Goal: Information Seeking & Learning: Learn about a topic

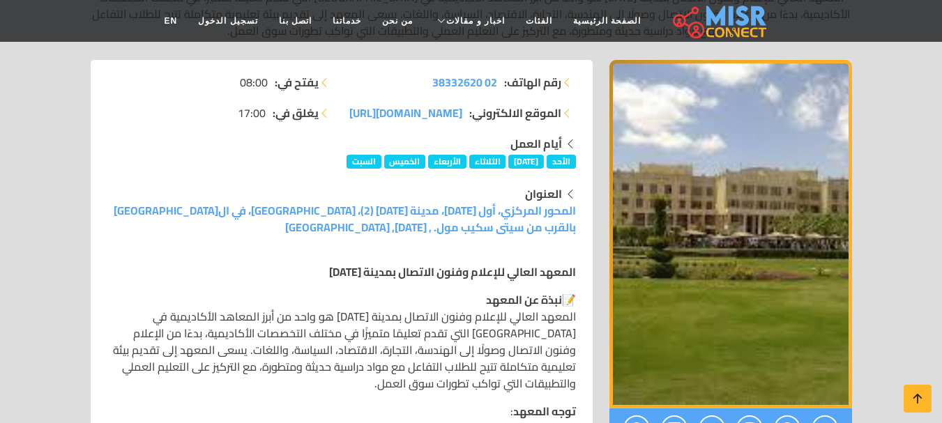
scroll to position [279, 0]
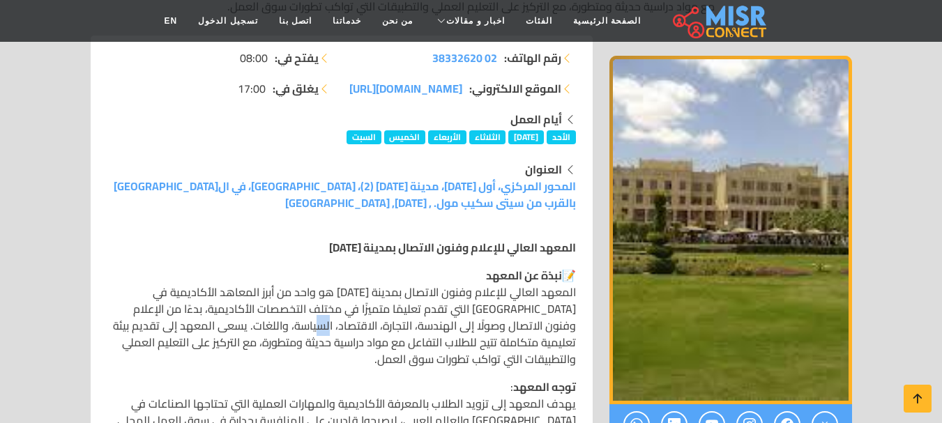
drag, startPoint x: 390, startPoint y: 325, endPoint x: 381, endPoint y: 325, distance: 9.1
click at [381, 325] on p "📝 نبذة عن المعهد المعهد العالي للإعلام وفنون الاتصال بمدينة [DATE] هو واحد من أ…" at bounding box center [341, 317] width 469 height 100
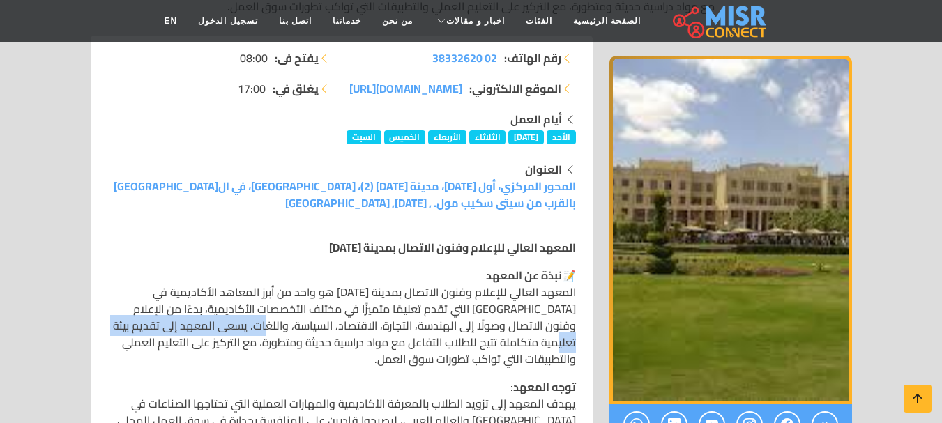
drag, startPoint x: 321, startPoint y: 328, endPoint x: 157, endPoint y: 328, distance: 163.8
click at [157, 328] on p "📝 نبذة عن المعهد المعهد العالي للإعلام وفنون الاتصال بمدينة [DATE] هو واحد من أ…" at bounding box center [341, 317] width 469 height 100
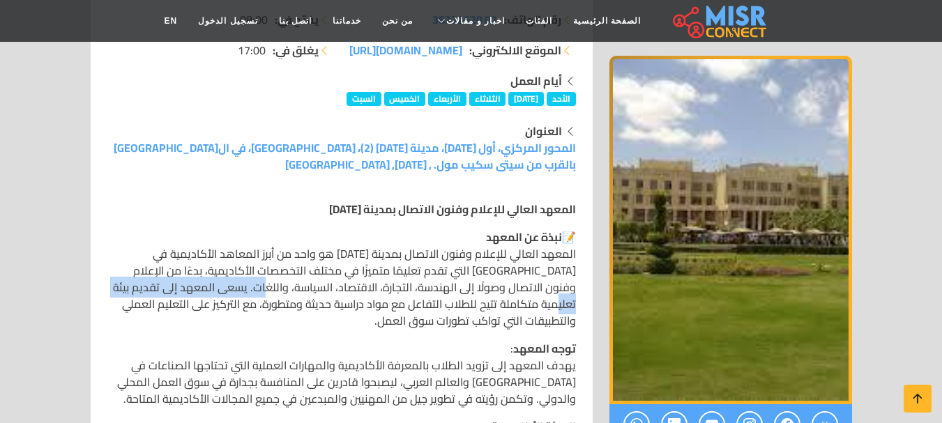
scroll to position [349, 0]
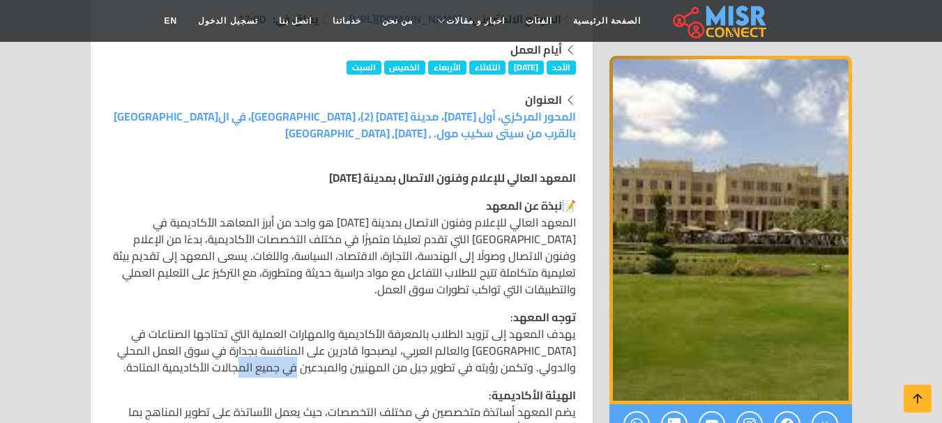
drag, startPoint x: 348, startPoint y: 366, endPoint x: 296, endPoint y: 366, distance: 52.3
click at [296, 366] on p "توجه المعهد : يهدف المعهد إلى تزويد الطلاب بالمعرفة الأكاديمية والمهارات العملي…" at bounding box center [341, 342] width 469 height 67
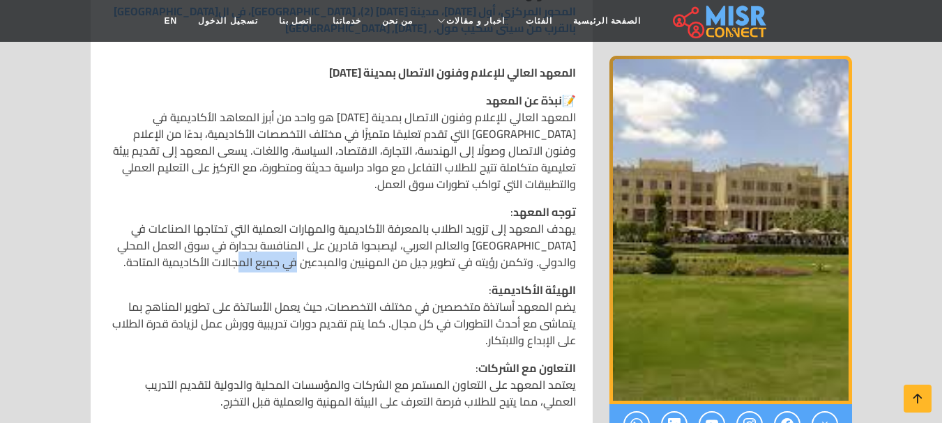
scroll to position [488, 0]
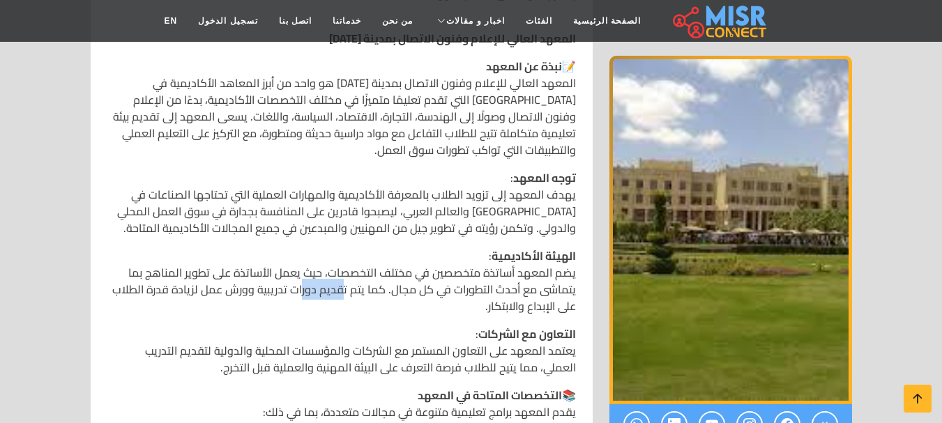
drag, startPoint x: 307, startPoint y: 290, endPoint x: 283, endPoint y: 290, distance: 23.7
click at [289, 290] on p "الهيئة الأكاديمية : يضم المعهد أساتذة متخصصين في مختلف التخصصات، حيث يعمل الأسا…" at bounding box center [341, 281] width 469 height 67
click at [253, 304] on p "الهيئة الأكاديمية : يضم المعهد أساتذة متخصصين في مختلف التخصصات، حيث يعمل الأسا…" at bounding box center [341, 281] width 469 height 67
drag, startPoint x: 499, startPoint y: 310, endPoint x: 638, endPoint y: 282, distance: 141.5
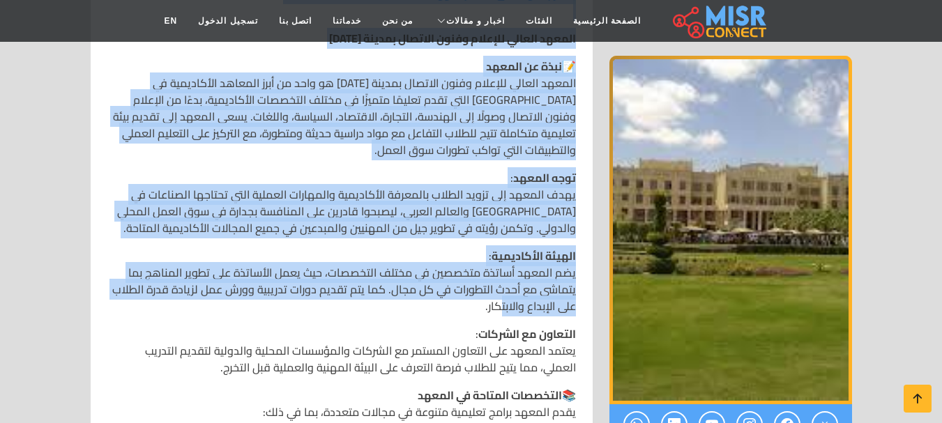
click at [655, 280] on img "1 / 1" at bounding box center [730, 230] width 243 height 349
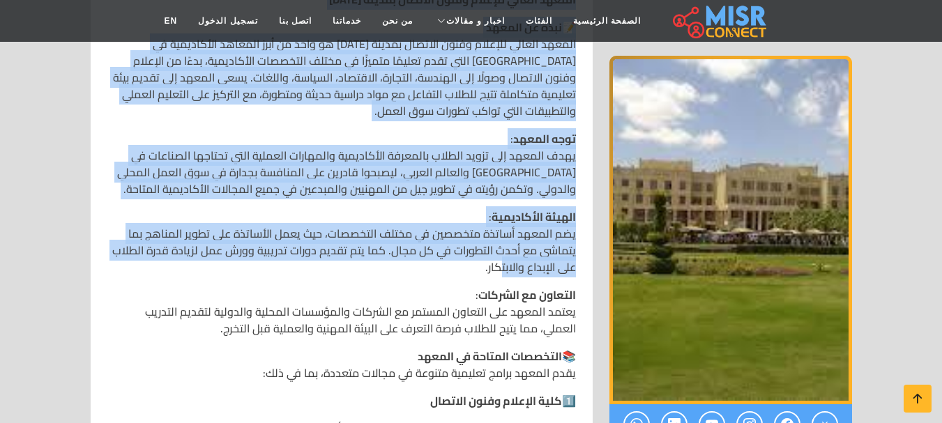
scroll to position [558, 0]
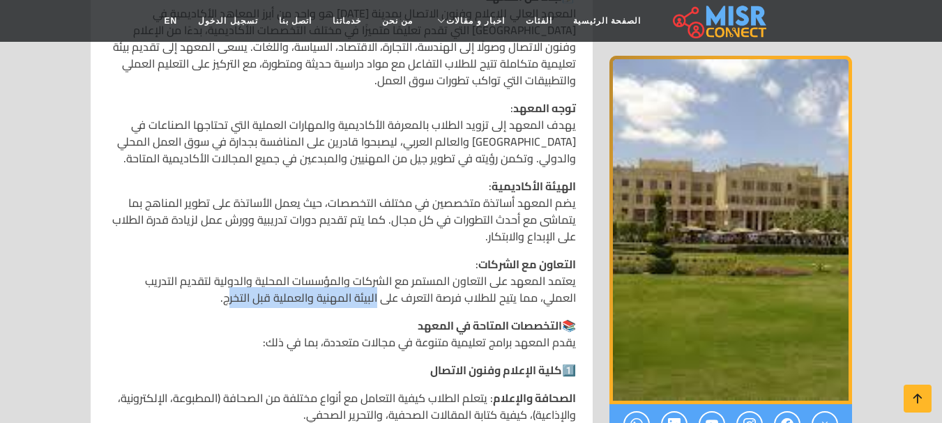
drag, startPoint x: 407, startPoint y: 300, endPoint x: 272, endPoint y: 304, distance: 135.3
click at [272, 304] on p "التعاون مع الشركات : يعتمد المعهد على التعاون المستمر مع الشركات والمؤسسات المح…" at bounding box center [341, 281] width 469 height 50
drag, startPoint x: 446, startPoint y: 330, endPoint x: 416, endPoint y: 330, distance: 30.7
click at [418, 330] on strong "التخصصات المتاحة في المعهد" at bounding box center [490, 325] width 144 height 21
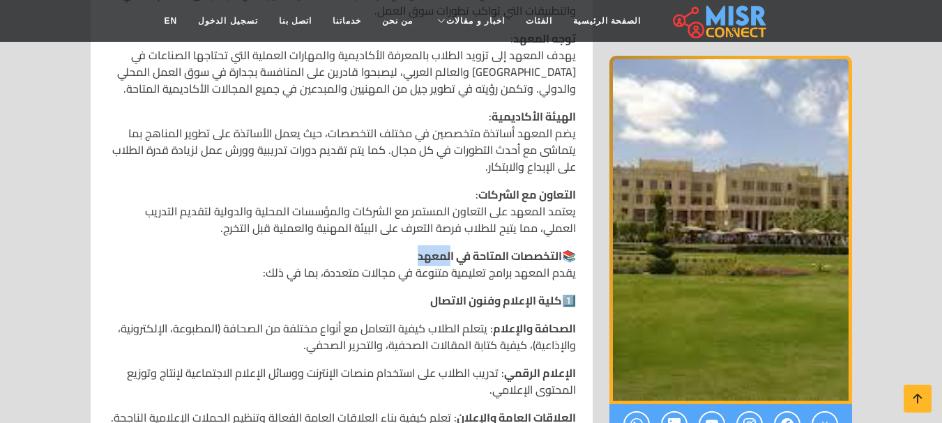
scroll to position [697, 0]
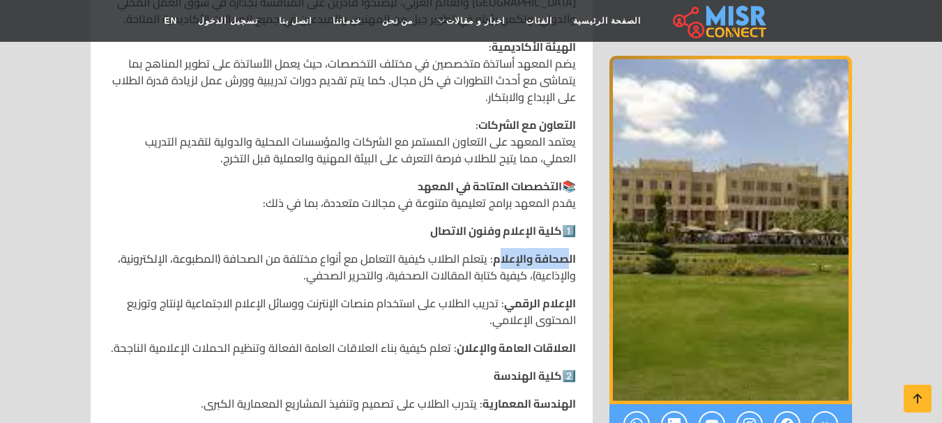
drag, startPoint x: 568, startPoint y: 263, endPoint x: 501, endPoint y: 264, distance: 66.2
click at [501, 264] on strong "الصحافة والإعلام" at bounding box center [534, 258] width 83 height 21
drag, startPoint x: 313, startPoint y: 202, endPoint x: 275, endPoint y: 201, distance: 37.7
click at [294, 201] on p "📚 التخصصات المتاحة في المعهد يقدم المعهد برامج تعليمية متنوعة في مجالات متعددة،…" at bounding box center [341, 194] width 469 height 33
drag, startPoint x: 479, startPoint y: 231, endPoint x: 452, endPoint y: 231, distance: 26.5
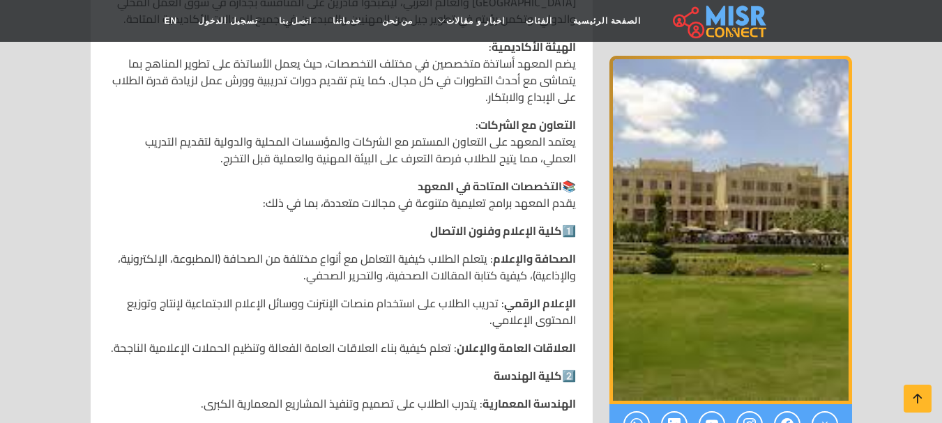
click at [463, 231] on strong "كلية الإعلام وفنون الاتصال" at bounding box center [496, 230] width 132 height 21
drag, startPoint x: 570, startPoint y: 261, endPoint x: 519, endPoint y: 261, distance: 50.9
click at [549, 261] on strong "الصحافة والإعلام" at bounding box center [534, 258] width 83 height 21
click at [501, 261] on strong "الصحافة والإعلام" at bounding box center [534, 258] width 83 height 21
drag, startPoint x: 566, startPoint y: 306, endPoint x: 516, endPoint y: 306, distance: 50.2
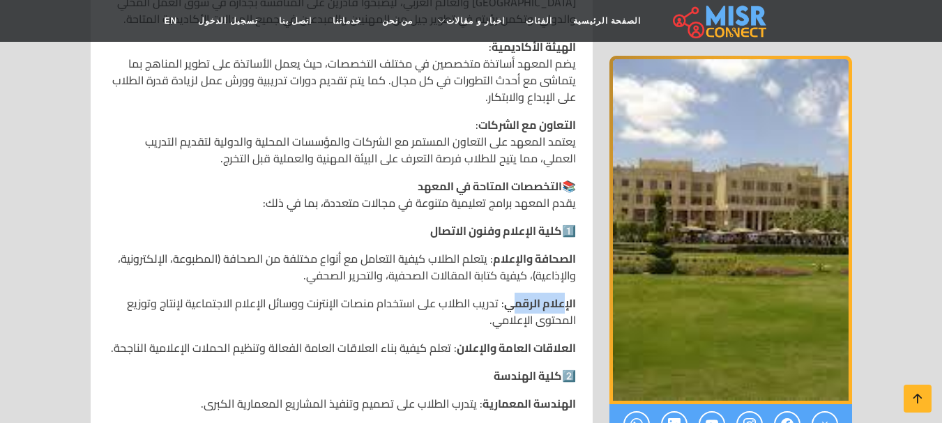
click at [516, 306] on strong "الإعلام الرقمي" at bounding box center [540, 303] width 72 height 21
drag, startPoint x: 547, startPoint y: 346, endPoint x: 465, endPoint y: 347, distance: 81.6
click at [465, 347] on strong "العلاقات العامة والإعلان" at bounding box center [516, 347] width 119 height 21
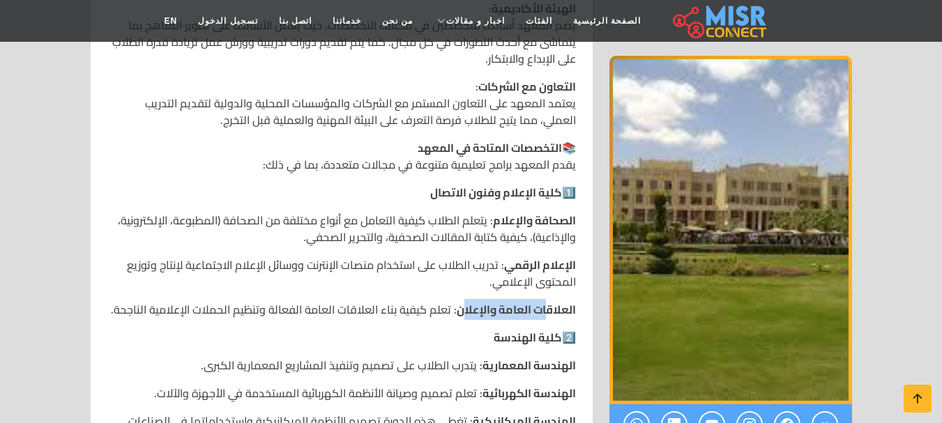
scroll to position [767, 0]
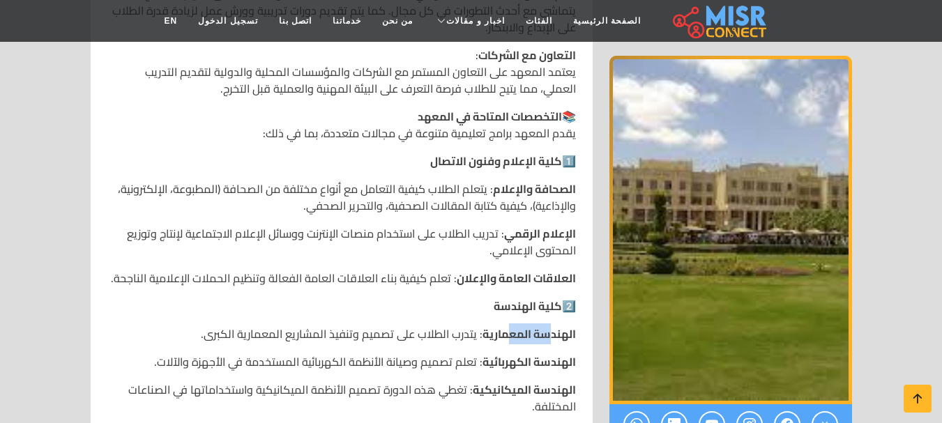
drag, startPoint x: 548, startPoint y: 338, endPoint x: 511, endPoint y: 339, distance: 37.0
click at [511, 339] on strong "الهندسة المعمارية" at bounding box center [528, 334] width 93 height 21
drag, startPoint x: 542, startPoint y: 365, endPoint x: 496, endPoint y: 365, distance: 46.0
click at [496, 365] on strong "الهندسة الكهربائية" at bounding box center [528, 361] width 93 height 21
drag, startPoint x: 539, startPoint y: 390, endPoint x: 481, endPoint y: 391, distance: 57.9
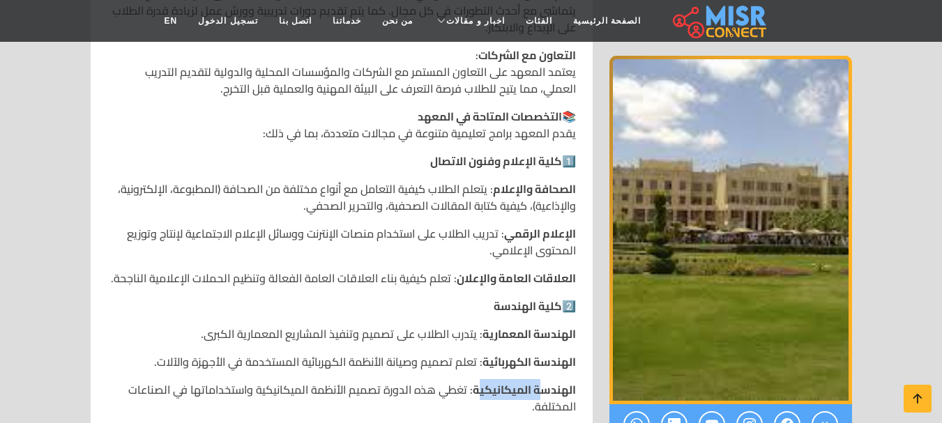
click at [481, 391] on strong "الهندسة الميكانيكية" at bounding box center [524, 389] width 103 height 21
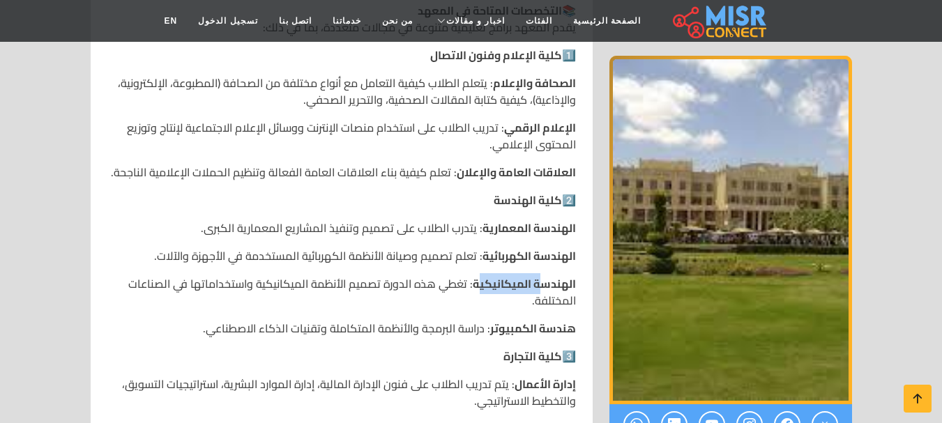
scroll to position [906, 0]
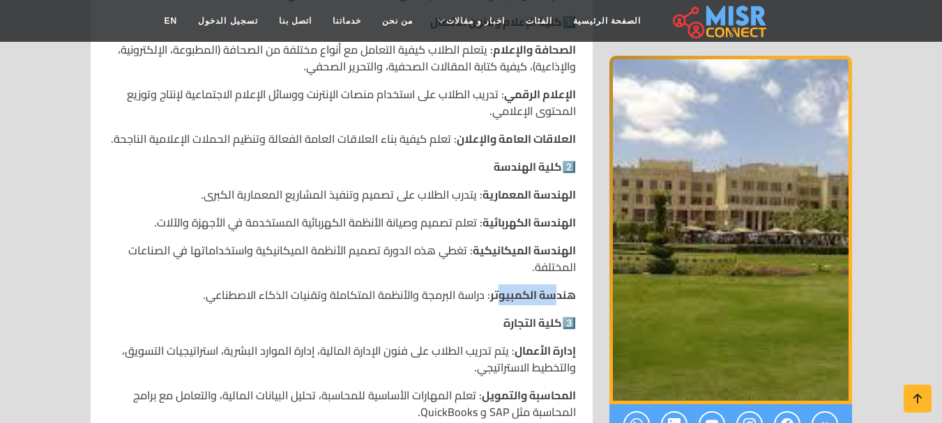
drag, startPoint x: 555, startPoint y: 291, endPoint x: 499, endPoint y: 300, distance: 57.2
click at [499, 300] on strong "هندسة الكمبيوتر" at bounding box center [533, 294] width 86 height 21
click at [543, 353] on strong "إدارة الأعمال" at bounding box center [545, 350] width 61 height 21
drag, startPoint x: 543, startPoint y: 393, endPoint x: 503, endPoint y: 394, distance: 40.4
click at [503, 394] on strong "المحاسبة والتمويل" at bounding box center [529, 395] width 94 height 21
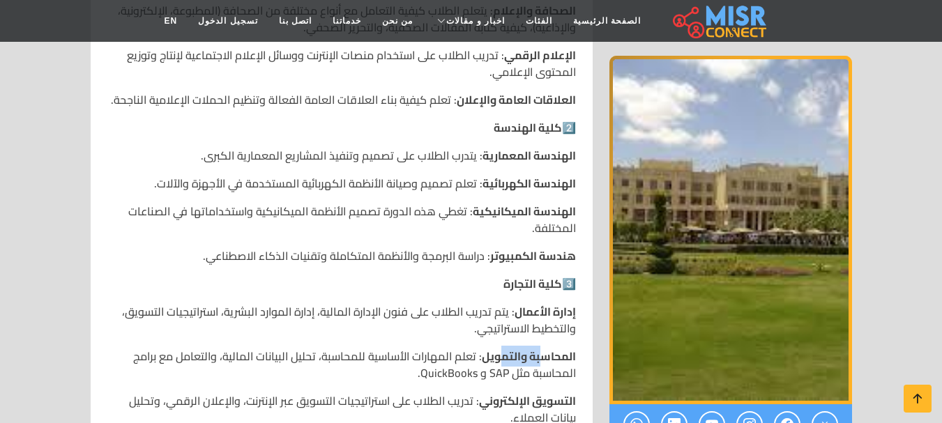
scroll to position [976, 0]
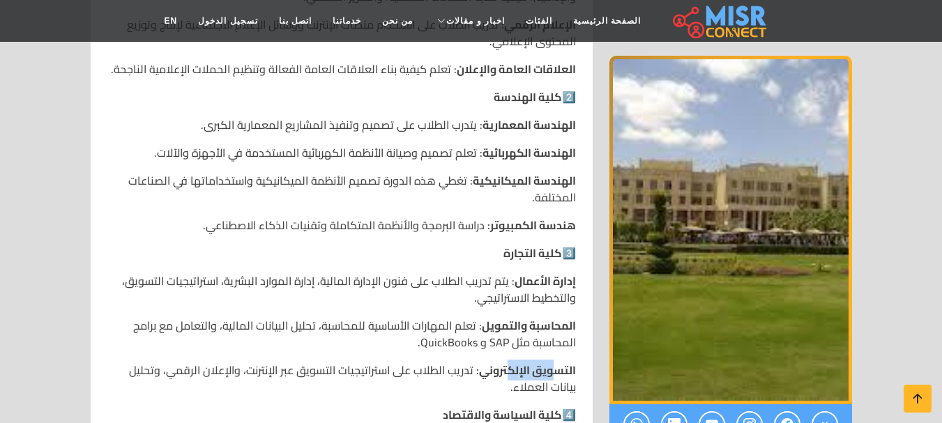
drag, startPoint x: 551, startPoint y: 372, endPoint x: 506, endPoint y: 372, distance: 44.6
click at [506, 372] on strong "التسويق الإلكتروني" at bounding box center [527, 370] width 97 height 21
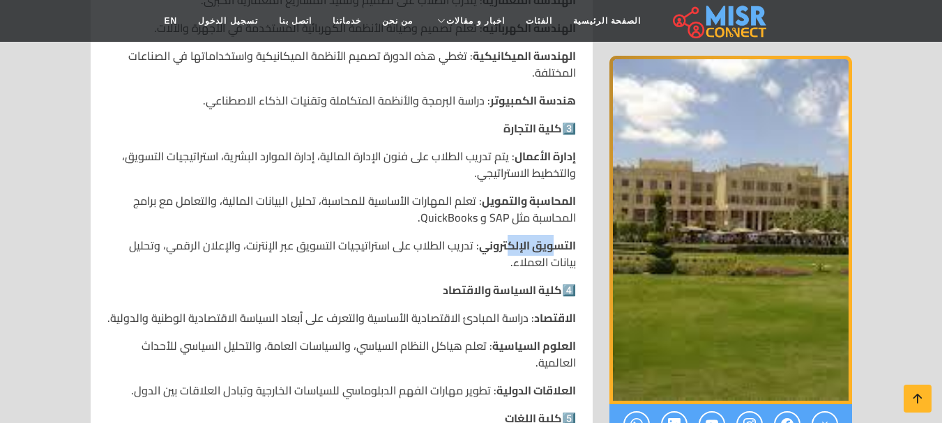
scroll to position [1116, 0]
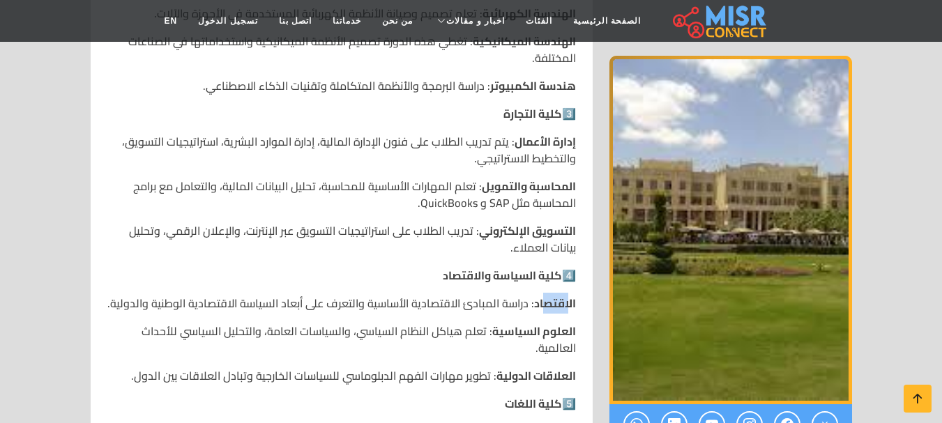
drag, startPoint x: 547, startPoint y: 305, endPoint x: 570, endPoint y: 305, distance: 23.0
click at [570, 305] on strong "الاقتصاد" at bounding box center [555, 303] width 42 height 21
click at [517, 336] on strong "العلوم السياسية" at bounding box center [534, 331] width 84 height 21
drag, startPoint x: 545, startPoint y: 370, endPoint x: 515, endPoint y: 372, distance: 30.1
click at [515, 372] on strong "العلاقات الدولية" at bounding box center [535, 375] width 79 height 21
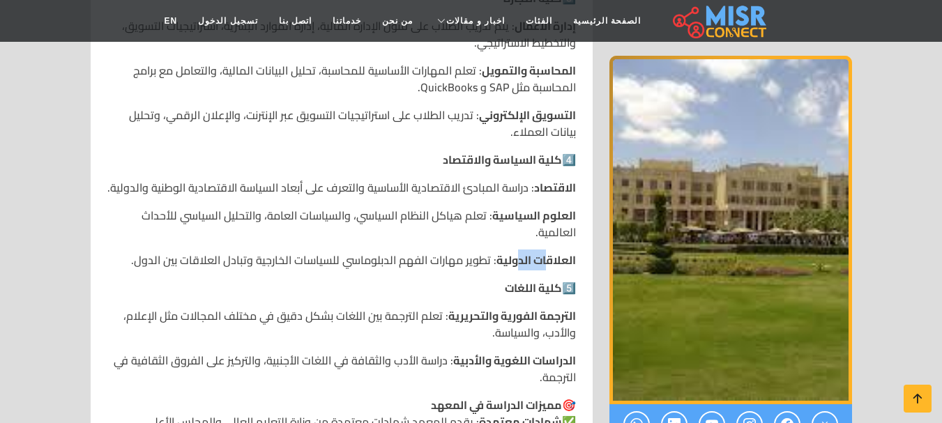
scroll to position [1255, 0]
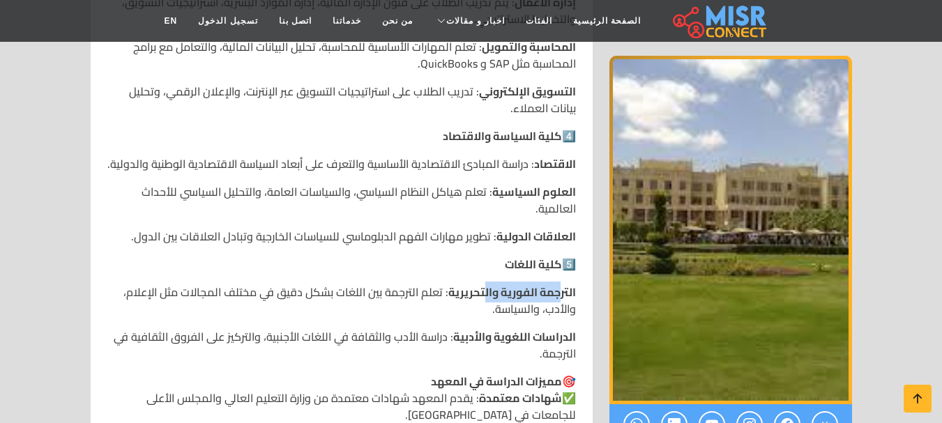
drag, startPoint x: 560, startPoint y: 292, endPoint x: 486, endPoint y: 296, distance: 74.0
click at [486, 296] on strong "الترجمة الفورية والتحريرية" at bounding box center [512, 292] width 128 height 21
drag, startPoint x: 510, startPoint y: 341, endPoint x: 463, endPoint y: 342, distance: 46.7
click at [463, 342] on strong "الدراسات اللغوية والأدبية" at bounding box center [514, 336] width 123 height 21
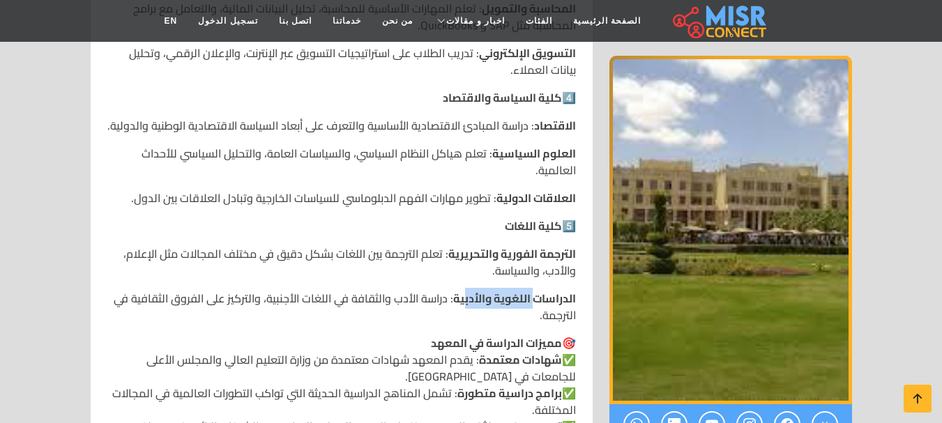
scroll to position [1325, 0]
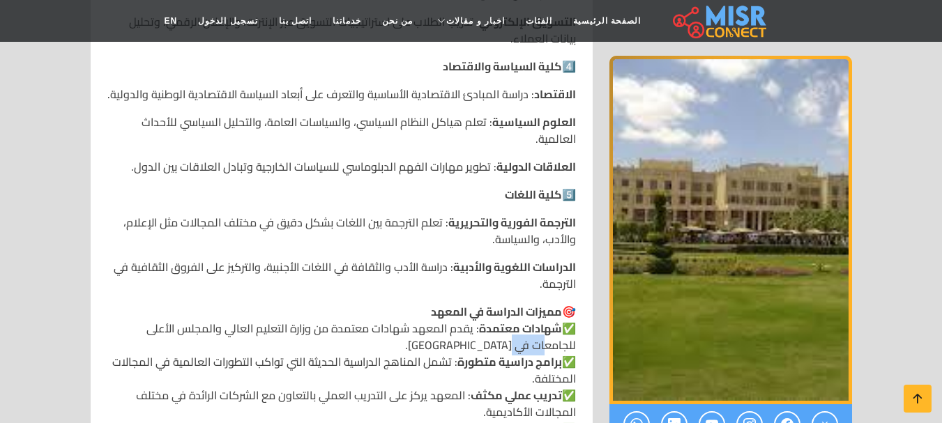
drag, startPoint x: 547, startPoint y: 347, endPoint x: 514, endPoint y: 347, distance: 32.8
click at [514, 347] on p "🎯 مميزات الدراسة في المعهد ✅ شهادات معتمدة : يقدم المعهد شهادات معتمدة من وزارة…" at bounding box center [341, 386] width 469 height 167
drag, startPoint x: 201, startPoint y: 367, endPoint x: 121, endPoint y: 367, distance: 79.5
click at [121, 367] on p "🎯 مميزات الدراسة في المعهد ✅ شهادات معتمدة : يقدم المعهد شهادات معتمدة من وزارة…" at bounding box center [341, 386] width 469 height 167
drag, startPoint x: 539, startPoint y: 381, endPoint x: 570, endPoint y: 381, distance: 31.4
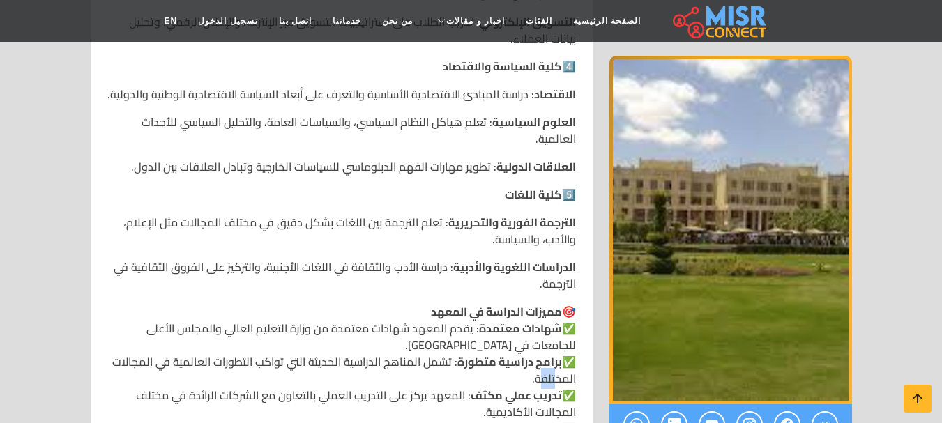
click at [567, 381] on p "🎯 مميزات الدراسة في المعهد ✅ شهادات معتمدة : يقدم المعهد شهادات معتمدة من وزارة…" at bounding box center [341, 386] width 469 height 167
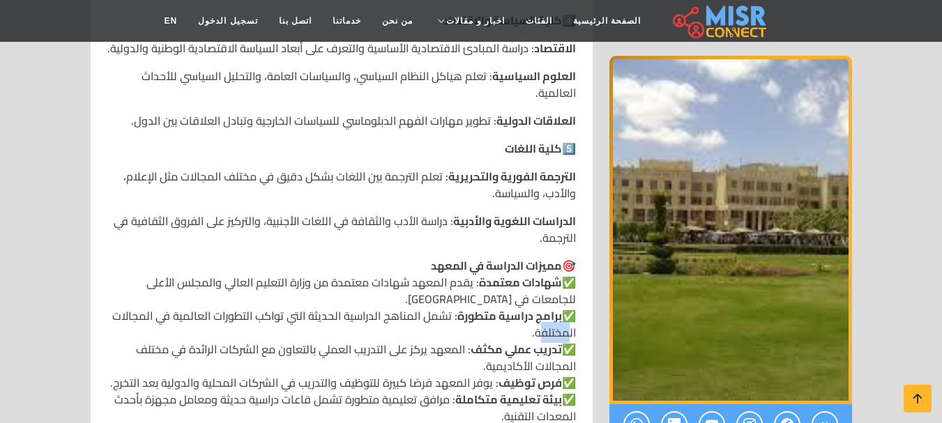
scroll to position [1394, 0]
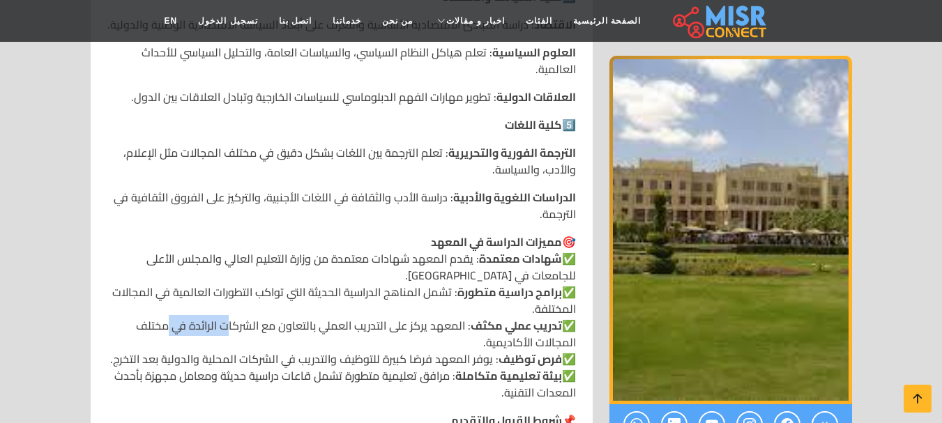
drag, startPoint x: 220, startPoint y: 331, endPoint x: 167, endPoint y: 331, distance: 53.0
click at [167, 331] on p "🎯 مميزات الدراسة في المعهد ✅ شهادات معتمدة : يقدم المعهد شهادات معتمدة من وزارة…" at bounding box center [341, 317] width 469 height 167
drag, startPoint x: 491, startPoint y: 343, endPoint x: 543, endPoint y: 335, distance: 52.9
click at [543, 335] on p "🎯 مميزات الدراسة في المعهد ✅ شهادات معتمدة : يقدم المعهد شهادات معتمدة من وزارة…" at bounding box center [341, 317] width 469 height 167
drag, startPoint x: 439, startPoint y: 361, endPoint x: 397, endPoint y: 359, distance: 42.6
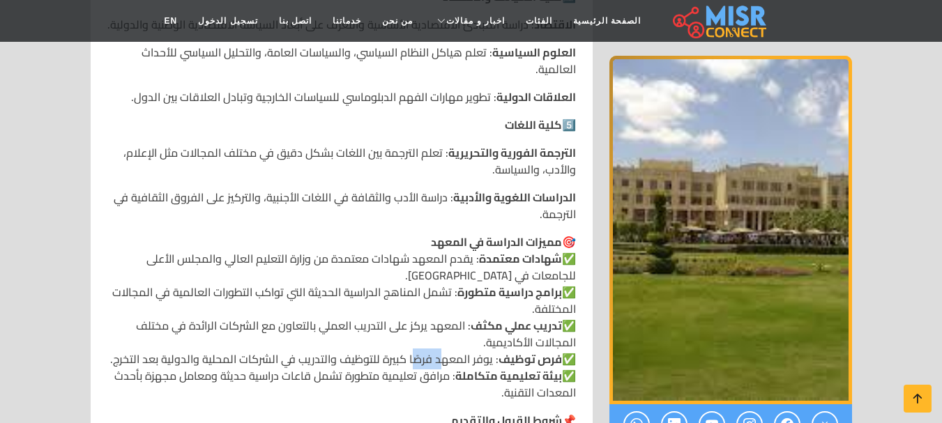
click at [397, 359] on p "🎯 مميزات الدراسة في المعهد ✅ شهادات معتمدة : يقدم المعهد شهادات معتمدة من وزارة…" at bounding box center [341, 317] width 469 height 167
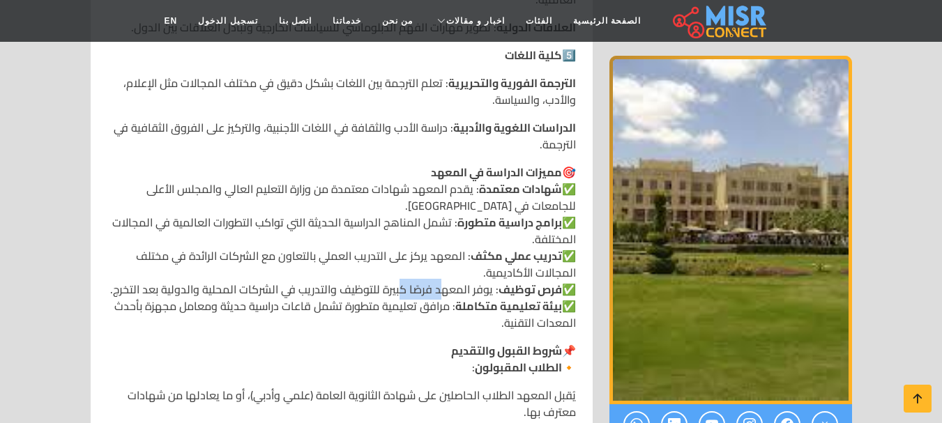
scroll to position [1534, 0]
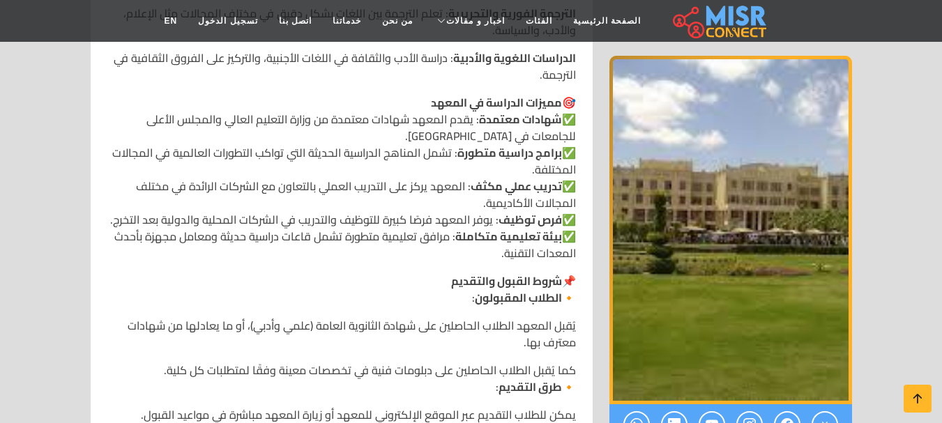
drag, startPoint x: 328, startPoint y: 372, endPoint x: 249, endPoint y: 372, distance: 79.5
click at [300, 372] on p "كما يُقبل الطلاب الحاصلين على دبلومات فنية في تخصصات معينة وفقًا لمتطلبات كل كل…" at bounding box center [341, 378] width 469 height 33
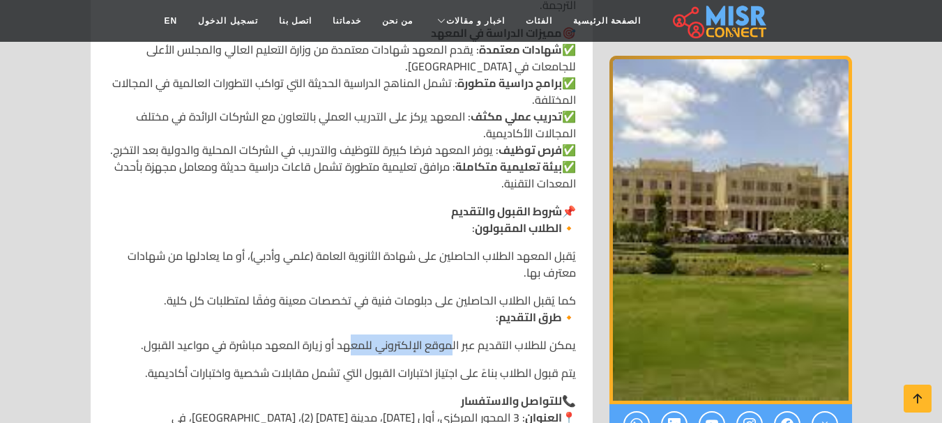
drag, startPoint x: 453, startPoint y: 346, endPoint x: 357, endPoint y: 346, distance: 96.2
click at [357, 346] on p "يمكن للطلاب التقديم عبر الموقع الإلكتروني للمعهد أو زيارة المعهد مباشرة في مواع…" at bounding box center [341, 345] width 469 height 17
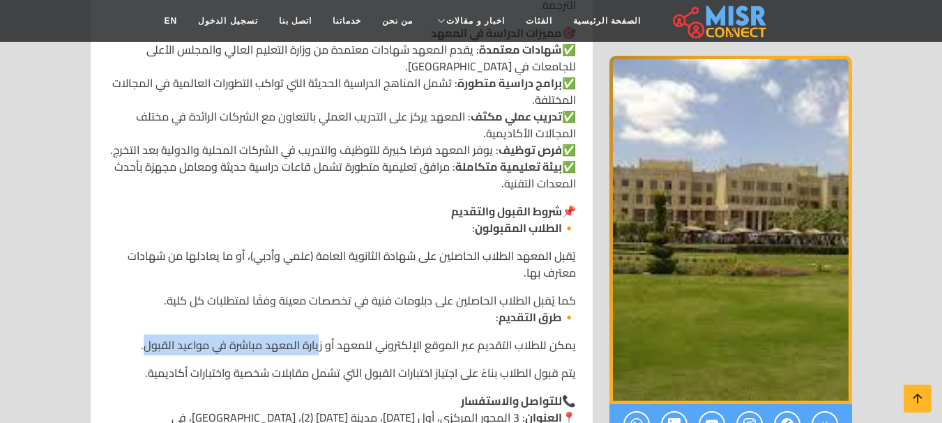
drag, startPoint x: 321, startPoint y: 347, endPoint x: 151, endPoint y: 353, distance: 169.5
click at [151, 353] on p "يمكن للطلاب التقديم عبر الموقع الإلكتروني للمعهد أو زيارة المعهد مباشرة في مواع…" at bounding box center [341, 345] width 469 height 17
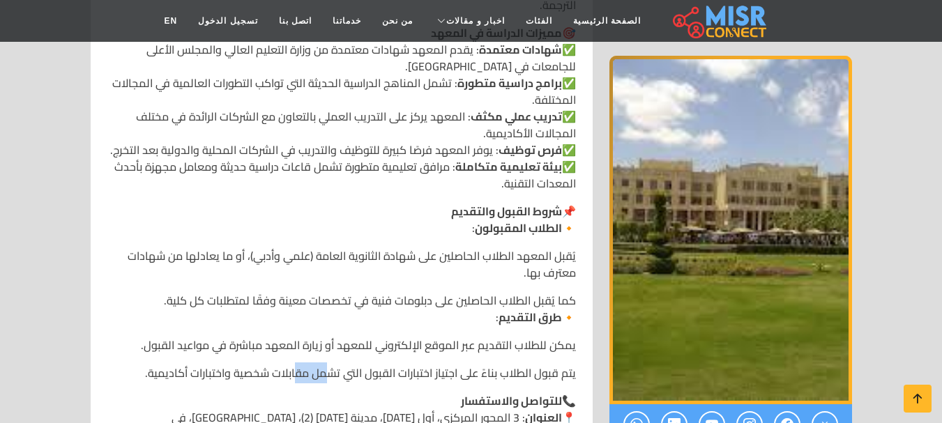
drag, startPoint x: 298, startPoint y: 373, endPoint x: 254, endPoint y: 373, distance: 43.9
click at [296, 373] on p "يتم قبول الطلاب بناءً على اجتياز اختبارات القبول التي تشمل مقابلات شخصية واختبا…" at bounding box center [341, 373] width 469 height 17
drag, startPoint x: 254, startPoint y: 376, endPoint x: 156, endPoint y: 380, distance: 98.4
click at [156, 380] on p "يتم قبول الطلاب بناءً على اجتياز اختبارات القبول التي تشمل مقابلات شخصية واختبا…" at bounding box center [341, 373] width 469 height 17
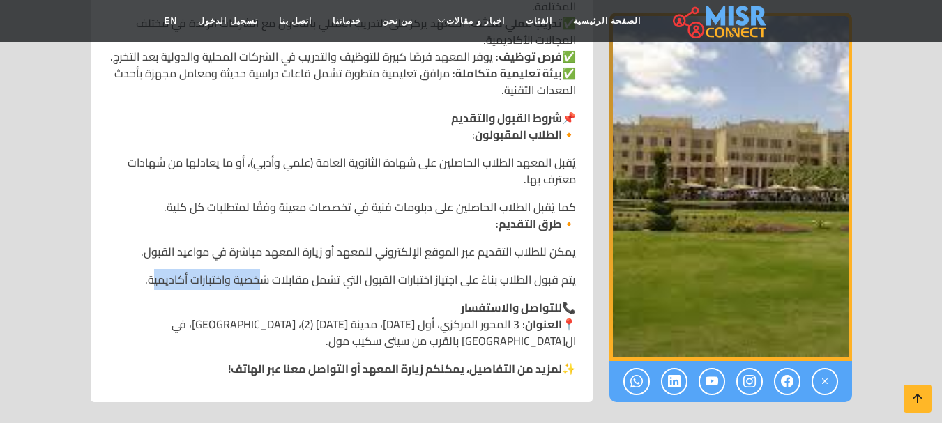
scroll to position [1673, 0]
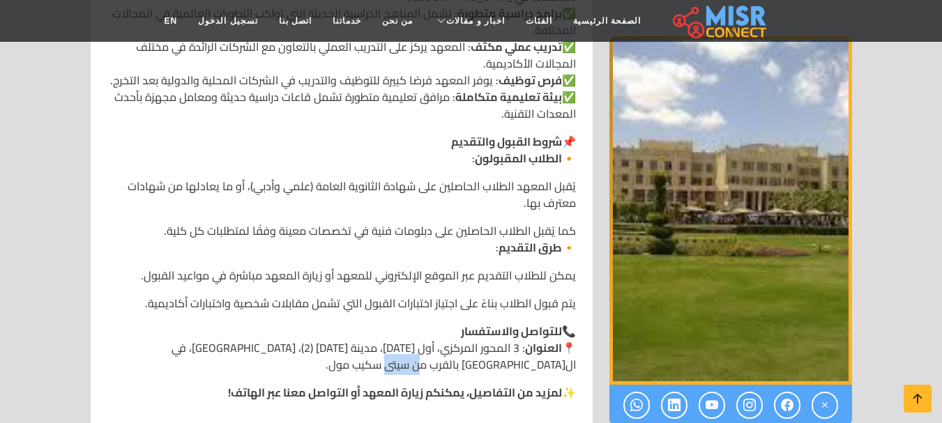
drag, startPoint x: 482, startPoint y: 365, endPoint x: 524, endPoint y: 365, distance: 41.8
click at [523, 365] on p "📞 للتواصل والاستفسار 📍 العنوان : 3 المحور المركزي، أول [DATE]، مدينة [DATE] (2)…" at bounding box center [341, 348] width 469 height 50
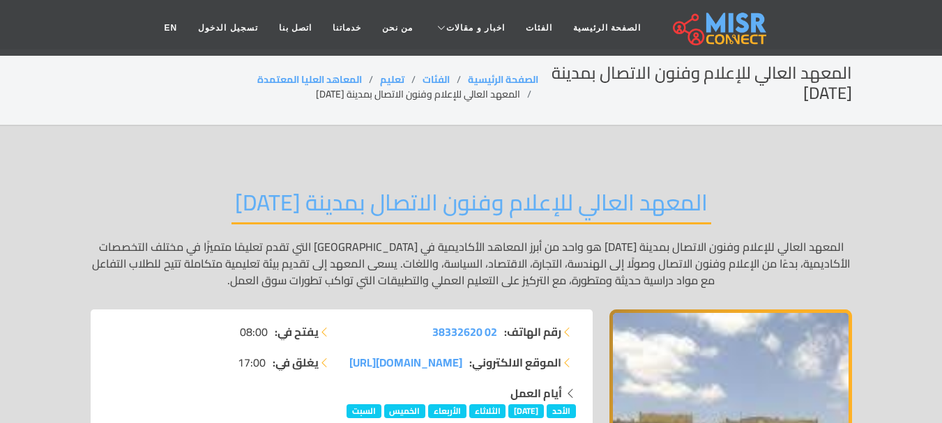
scroll to position [0, 0]
